Goal: Navigation & Orientation: Understand site structure

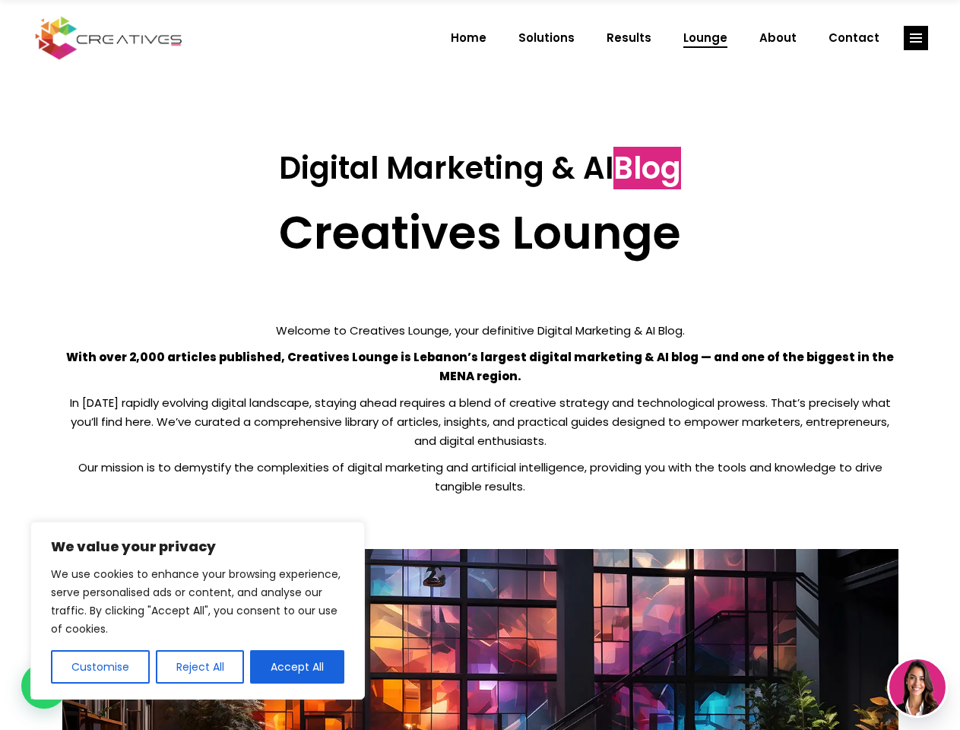
click at [480, 365] on p "With over 2,000 articles published, Creatives Lounge is Lebanon’s largest digit…" at bounding box center [480, 366] width 836 height 38
click at [100, 667] on button "Customise" at bounding box center [100, 666] width 99 height 33
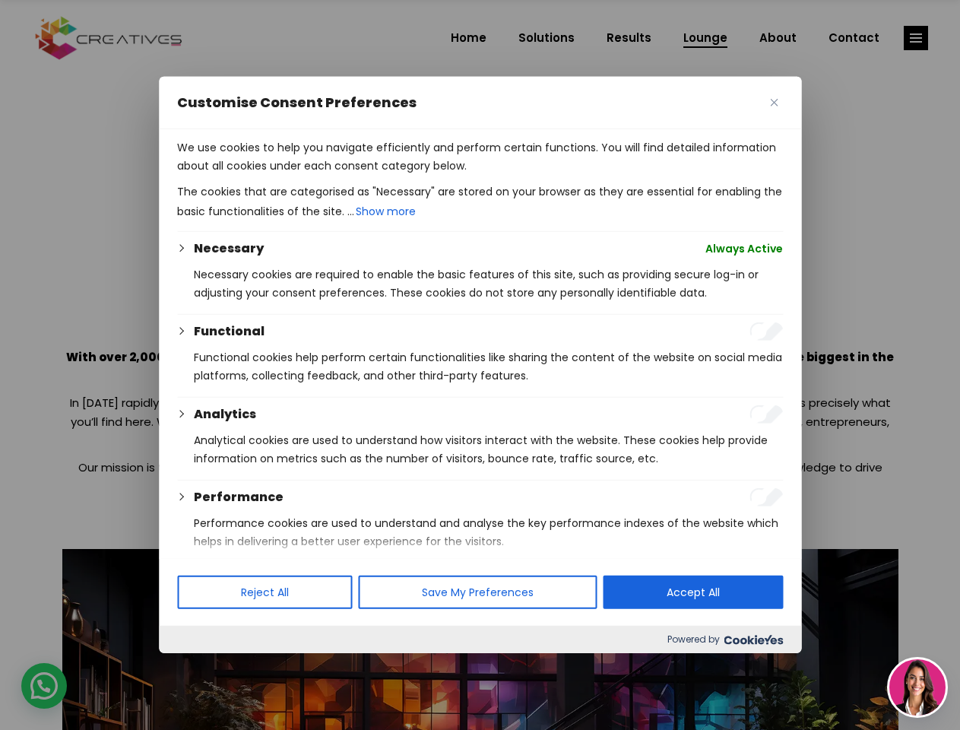
click at [199, 667] on div at bounding box center [480, 365] width 960 height 730
click at [297, 175] on p "We use cookies to help you navigate efficiently and perform certain functions. …" at bounding box center [480, 156] width 606 height 36
click at [916, 38] on div at bounding box center [480, 365] width 960 height 730
click at [918, 687] on img at bounding box center [917, 687] width 56 height 56
